Goal: Transaction & Acquisition: Obtain resource

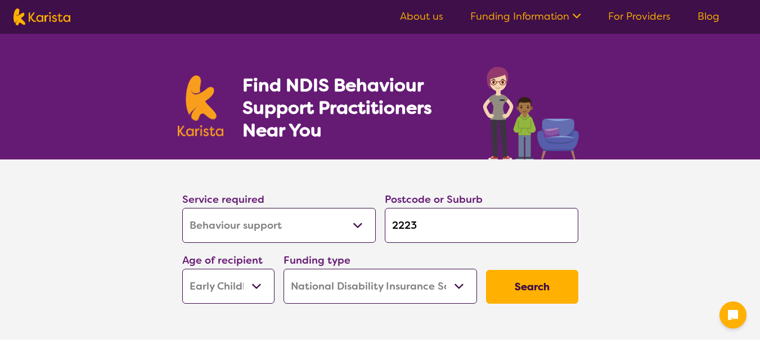
select select "Behaviour support"
select select "EC"
select select "NDIS"
select select "Behaviour support"
select select "EC"
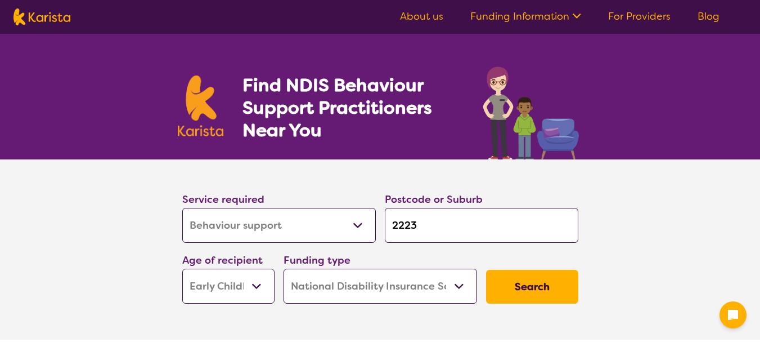
select select "NDIS"
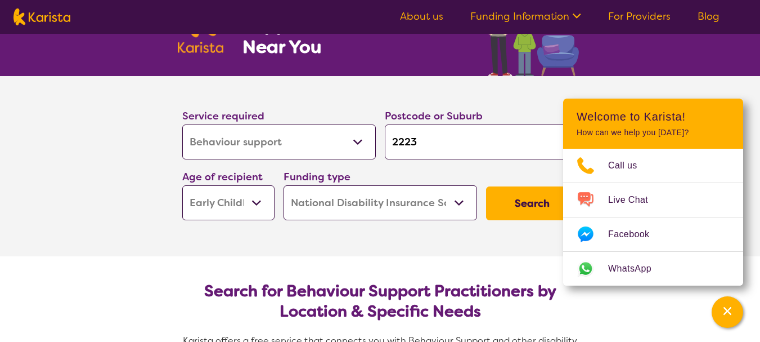
scroll to position [56, 0]
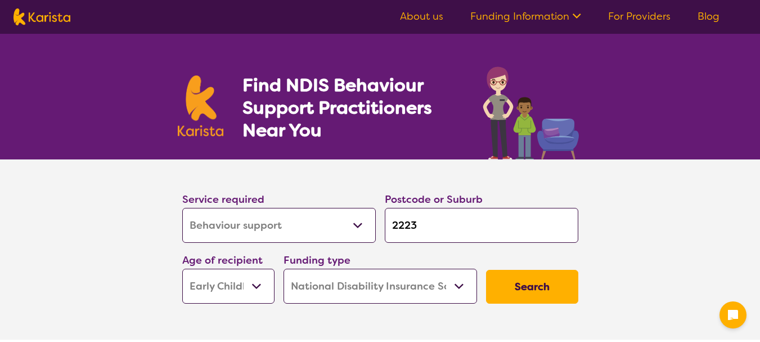
select select "Behaviour support"
select select "EC"
select select "NDIS"
select select "Behaviour support"
select select "EC"
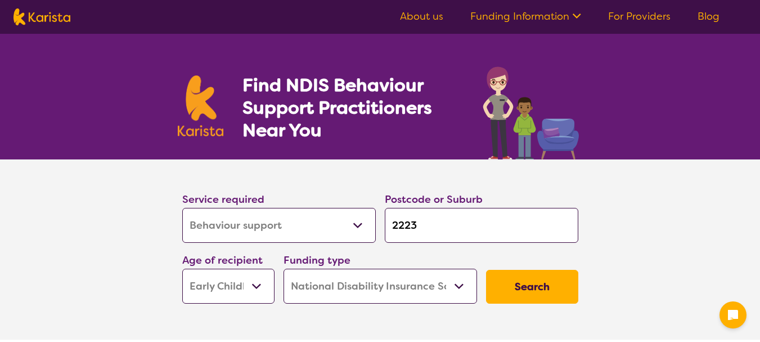
select select "NDIS"
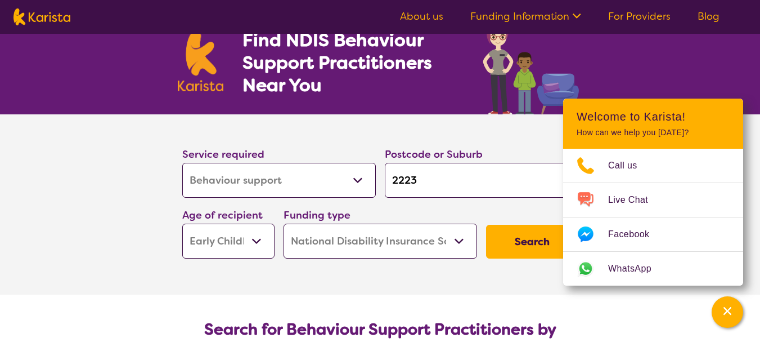
scroll to position [56, 0]
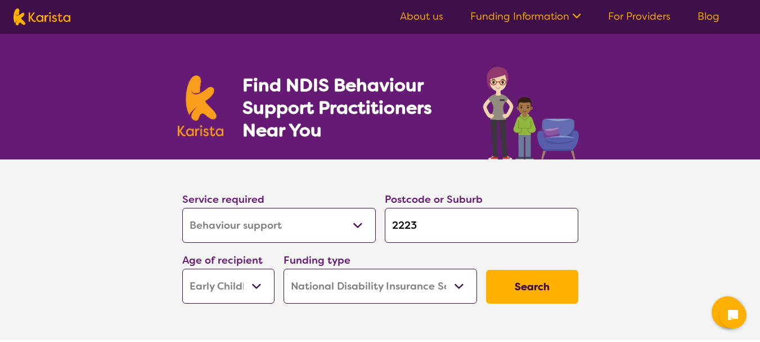
select select "Behaviour support"
select select "EC"
select select "NDIS"
select select "Behaviour support"
select select "EC"
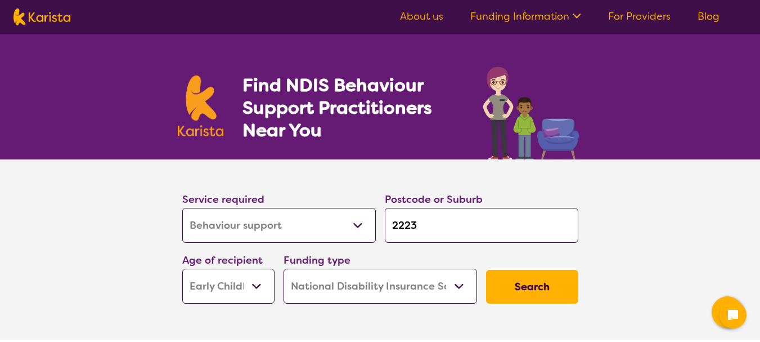
select select "NDIS"
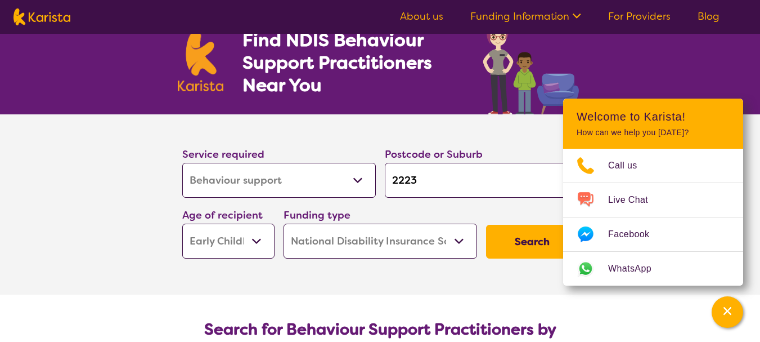
scroll to position [56, 0]
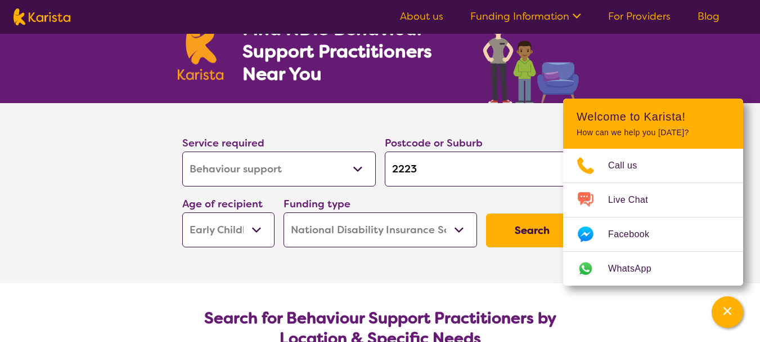
click at [405, 165] on input "2223" at bounding box center [482, 168] width 194 height 35
type input "Pi"
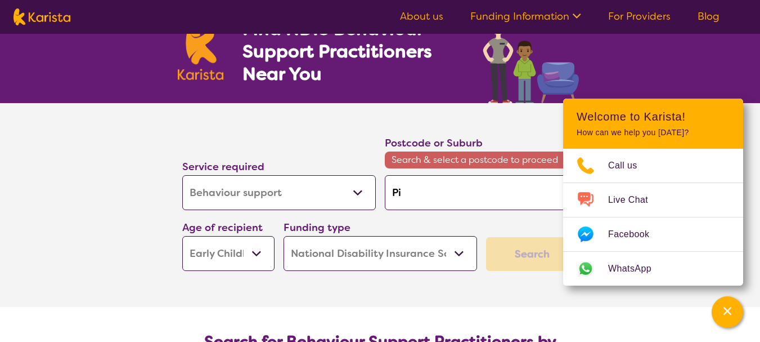
type input "P"
type input "Pu"
type input "Pun"
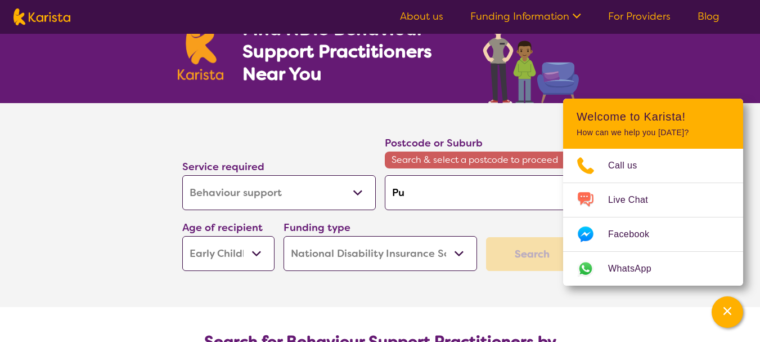
type input "Pun"
type input "Punc"
type input "Punch"
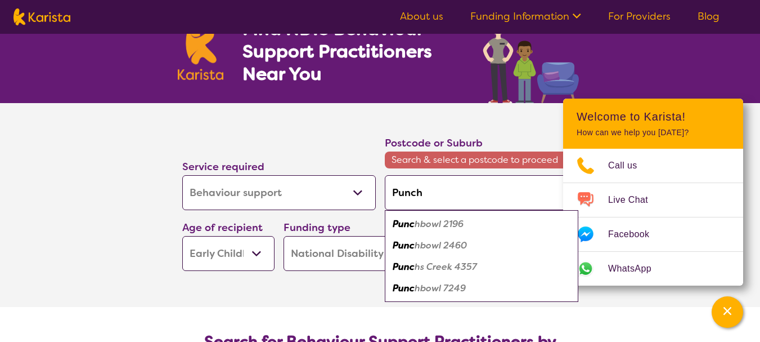
type input "Punchb"
type input "Punchbo"
type input "Punchbow"
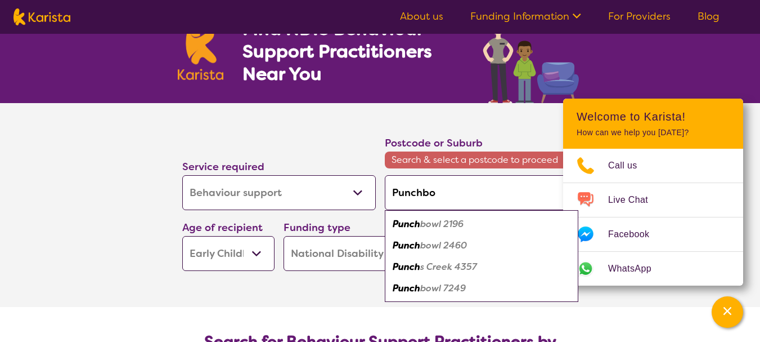
type input "Punchbow"
type input "Punchbowl"
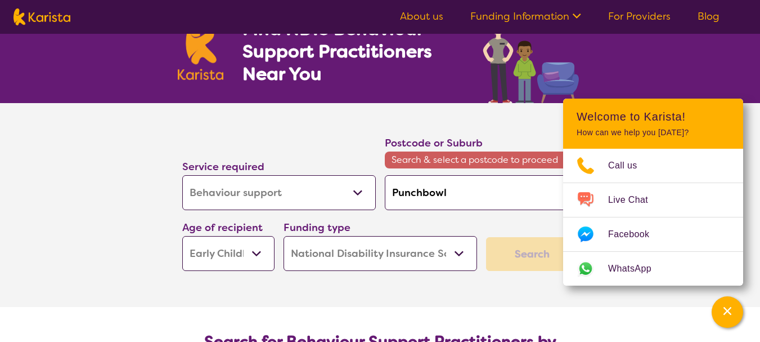
click at [451, 191] on input "Punchbowl" at bounding box center [482, 192] width 194 height 35
click at [426, 190] on input "Punchbowl" at bounding box center [482, 192] width 194 height 35
click at [451, 190] on input "Punchbowl" at bounding box center [482, 192] width 194 height 35
type input "Punchbow"
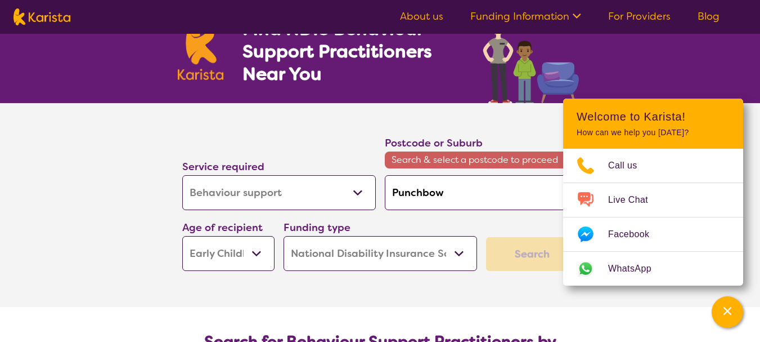
type input "Punchbo"
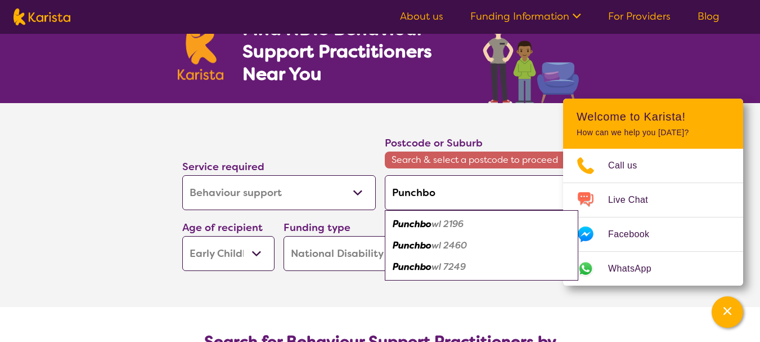
click at [432, 223] on em "wl 2196" at bounding box center [448, 224] width 32 height 12
type input "2196"
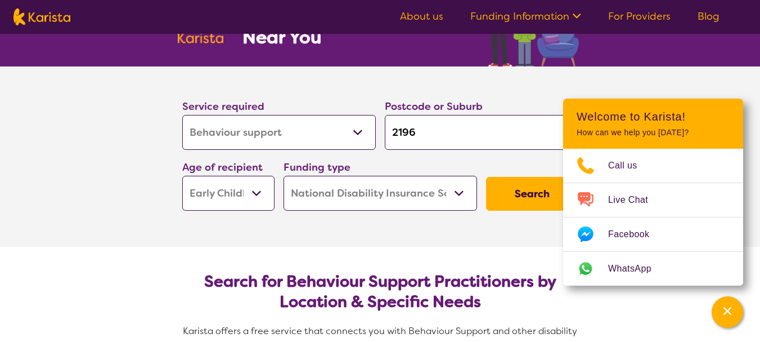
scroll to position [113, 0]
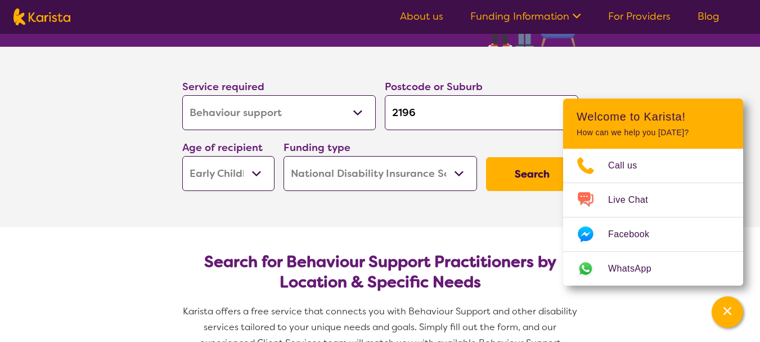
click at [261, 173] on select "Early Childhood - 0 to 9 Child - 10 to 11 Adolescent - 12 to 17 Adult - 18 to 6…" at bounding box center [228, 173] width 92 height 35
click at [258, 169] on select "Early Childhood - 0 to 9 Child - 10 to 11 Adolescent - 12 to 17 Adult - 18 to 6…" at bounding box center [228, 173] width 92 height 35
click at [456, 174] on select "Home Care Package (HCP) National Disability Insurance Scheme (NDIS) I don't know" at bounding box center [381, 173] width 194 height 35
click at [357, 109] on select "Allied Health Assistant Assessment (ADHD or Autism) Behaviour support Counselli…" at bounding box center [279, 112] width 194 height 35
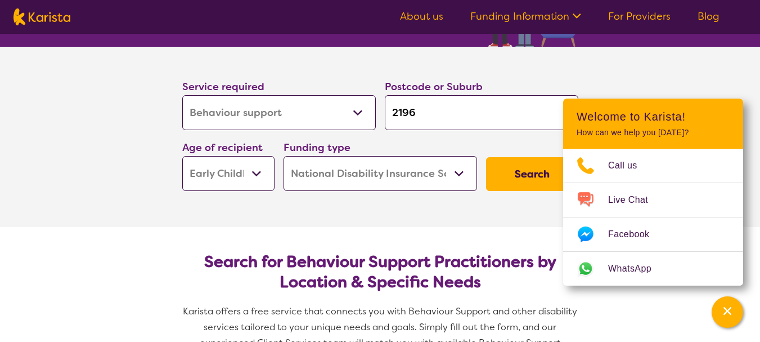
click at [357, 109] on select "Allied Health Assistant Assessment (ADHD or Autism) Behaviour support Counselli…" at bounding box center [279, 112] width 194 height 35
click at [517, 168] on button "Search" at bounding box center [532, 174] width 92 height 34
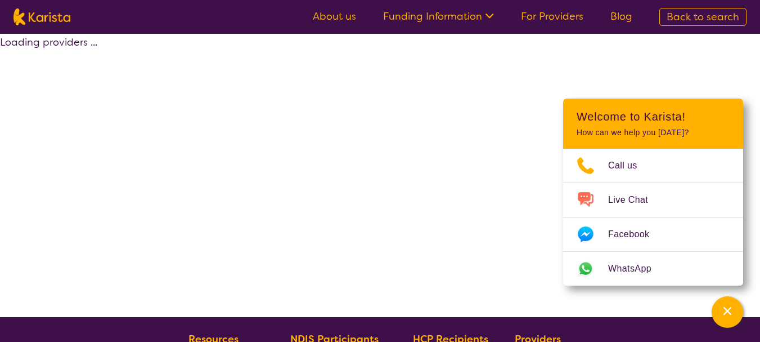
select select "by_score"
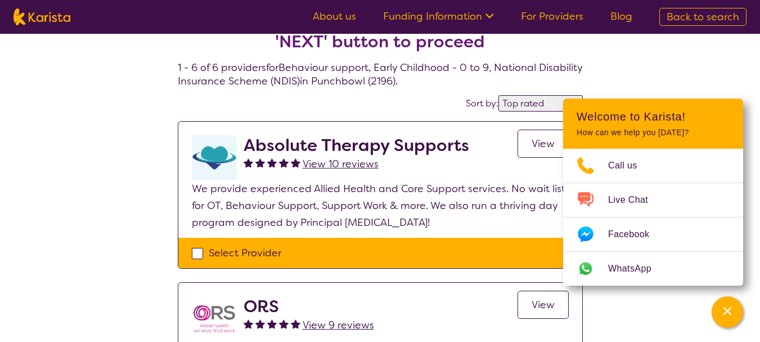
scroll to position [56, 0]
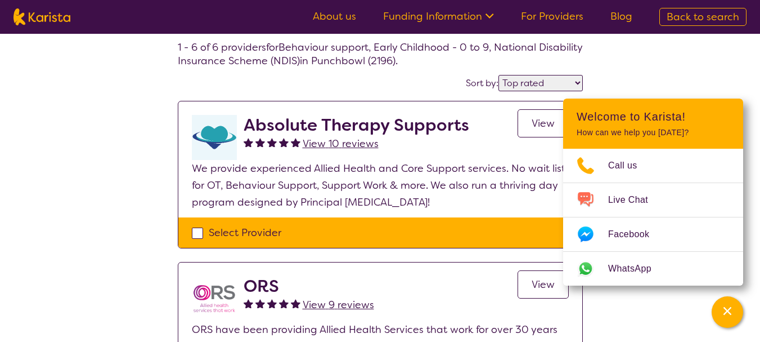
click at [710, 114] on h2 "Welcome to Karista!" at bounding box center [653, 117] width 153 height 14
click at [724, 309] on icon "Channel Menu" at bounding box center [727, 310] width 11 height 11
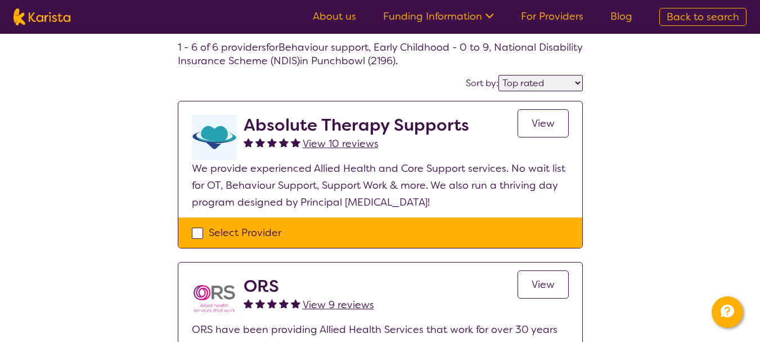
click at [552, 125] on span "View" at bounding box center [543, 123] width 23 height 14
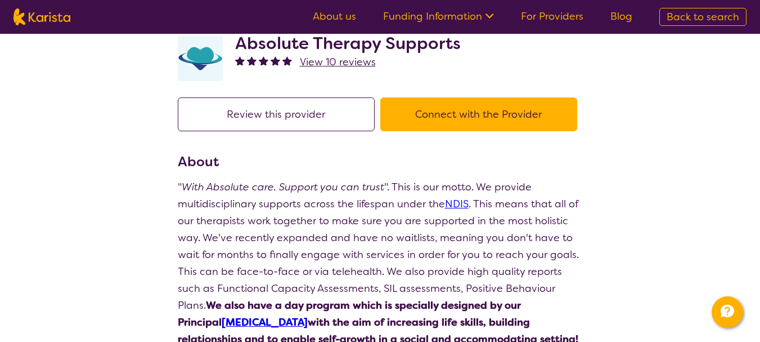
scroll to position [56, 0]
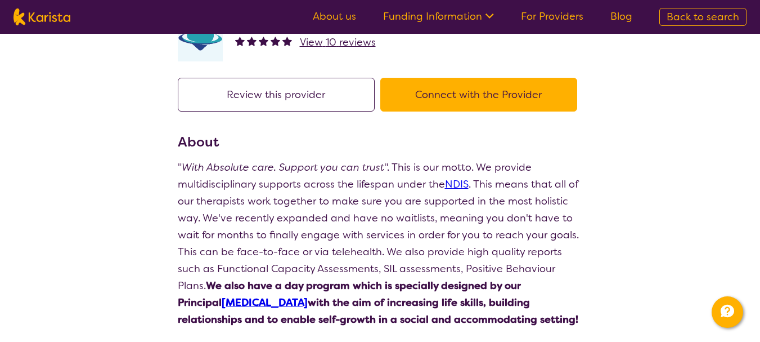
click at [468, 100] on button "Connect with the Provider" at bounding box center [478, 95] width 197 height 34
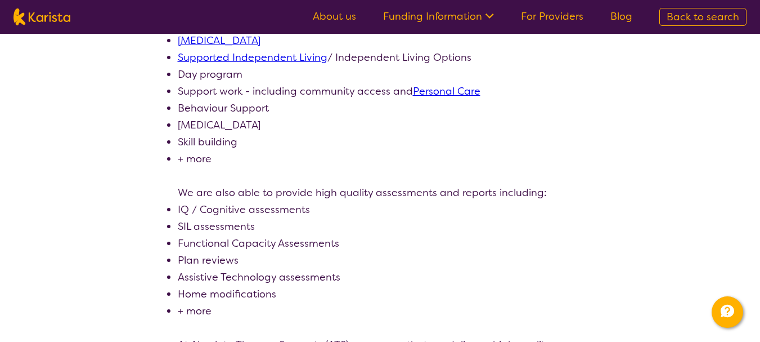
scroll to position [450, 0]
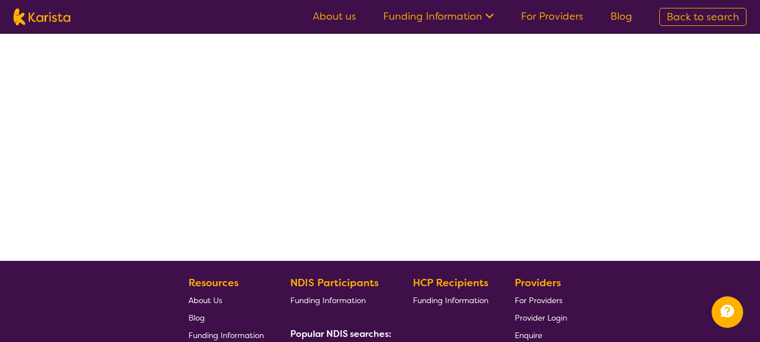
select select "by_score"
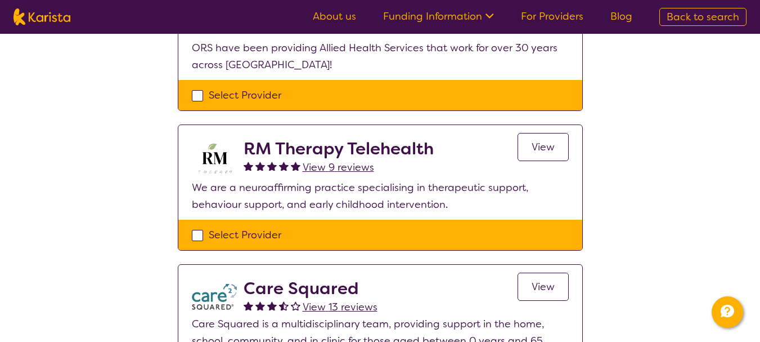
scroll to position [281, 0]
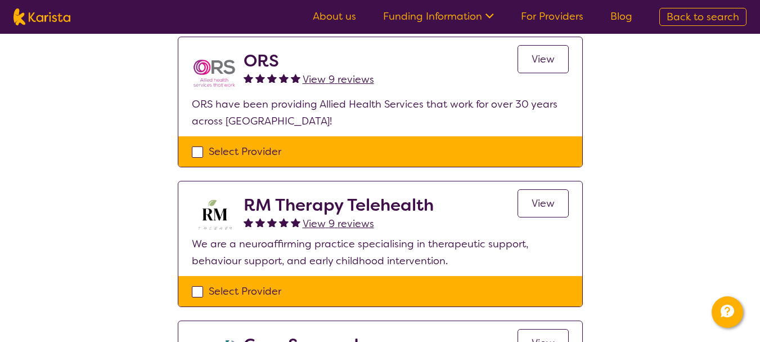
click at [330, 223] on span "View 9 reviews" at bounding box center [338, 224] width 71 height 14
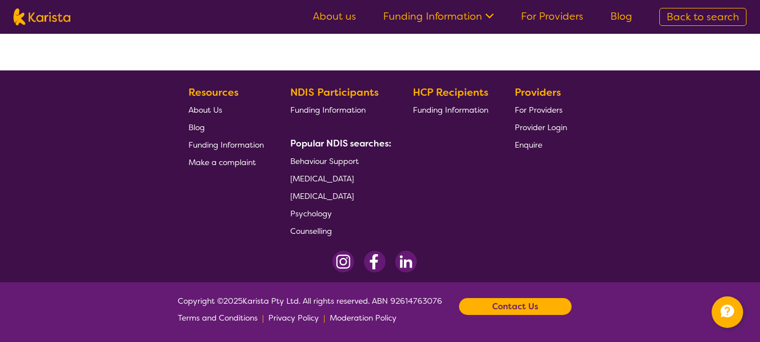
select select "by_score"
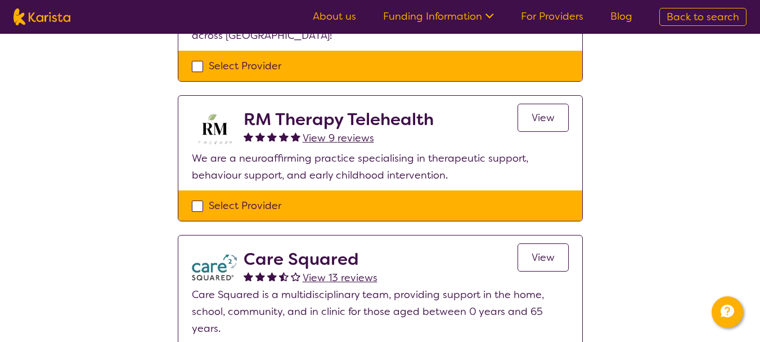
scroll to position [359, 0]
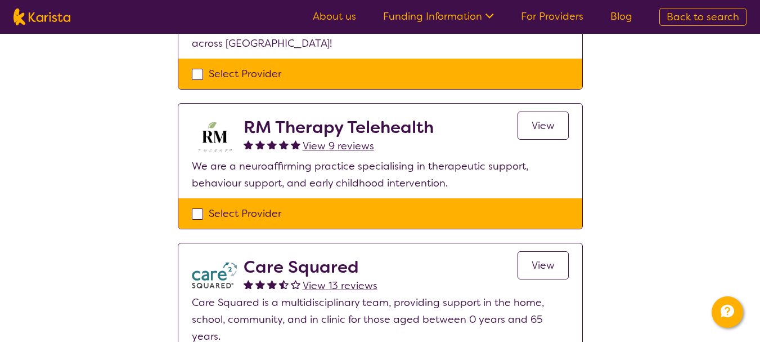
click at [534, 124] on span "View" at bounding box center [543, 126] width 23 height 14
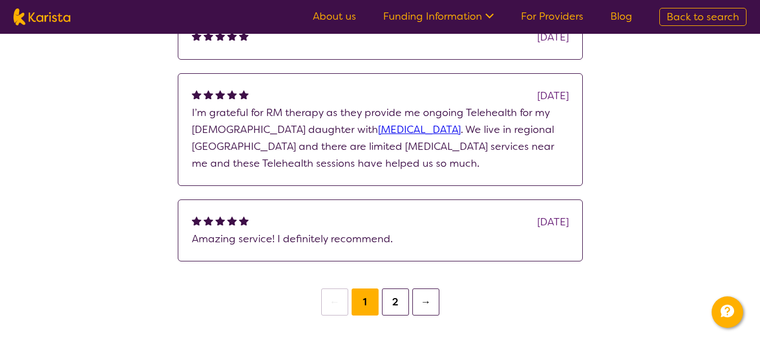
scroll to position [900, 0]
